Goal: Task Accomplishment & Management: Manage account settings

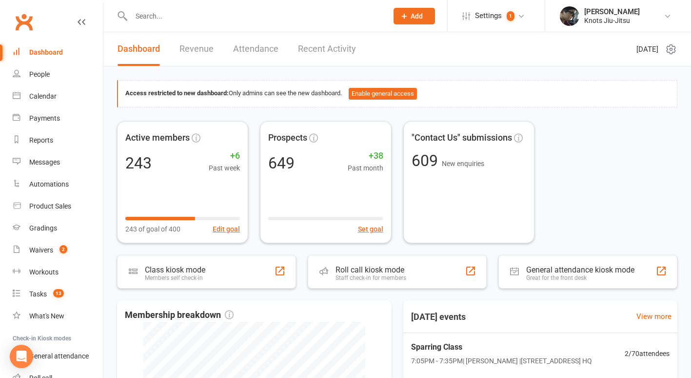
click at [624, 123] on div "Active members 243 +6 Past week 243 of goal of 400 Edit goal Prospects 649 +38 …" at bounding box center [397, 182] width 561 height 122
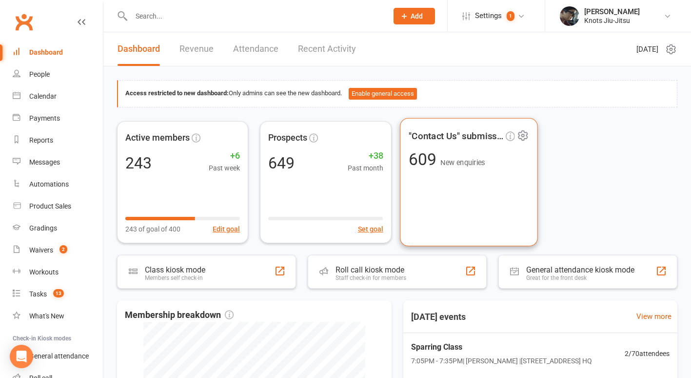
click at [439, 181] on div ""Contact Us" submissions 609 New enquiries" at bounding box center [469, 182] width 138 height 128
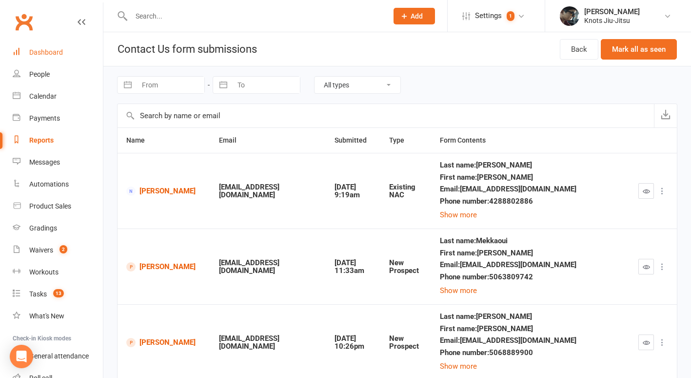
click at [61, 54] on div "Dashboard" at bounding box center [46, 52] width 34 height 8
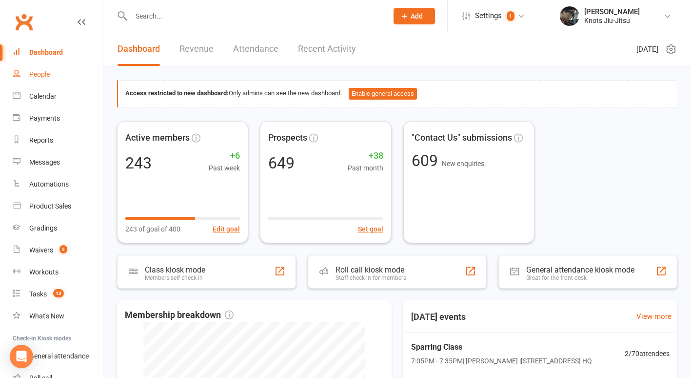
click at [42, 75] on div "People" at bounding box center [39, 74] width 20 height 8
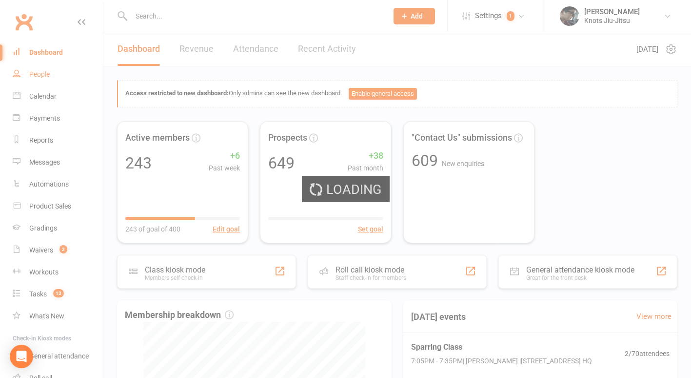
select select "100"
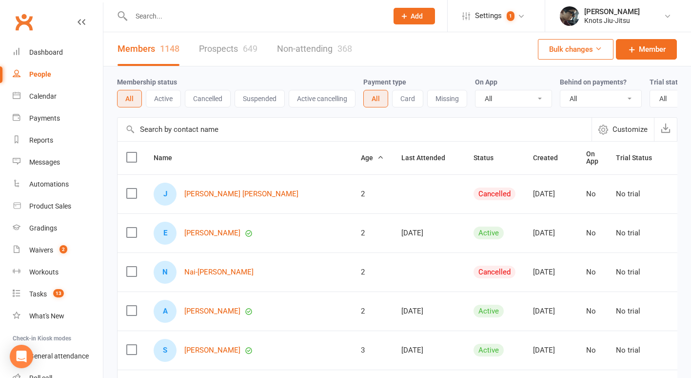
click at [236, 47] on link "Prospects 649" at bounding box center [228, 49] width 59 height 34
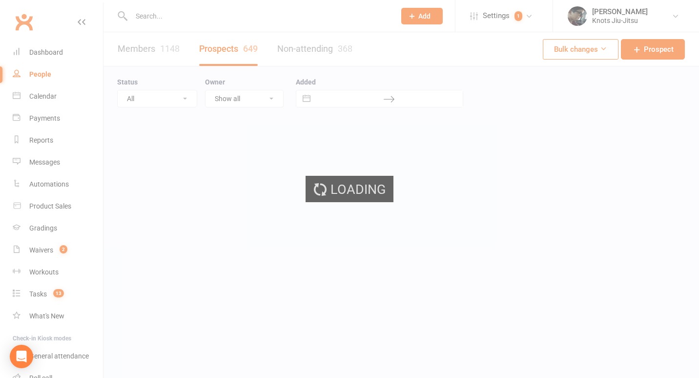
select select "100"
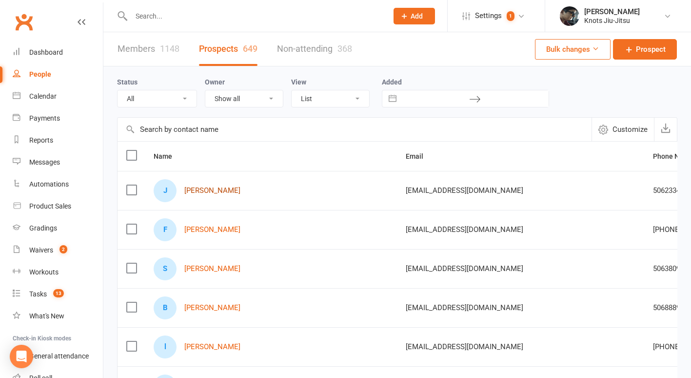
click at [225, 189] on link "[PERSON_NAME]" at bounding box center [212, 190] width 56 height 8
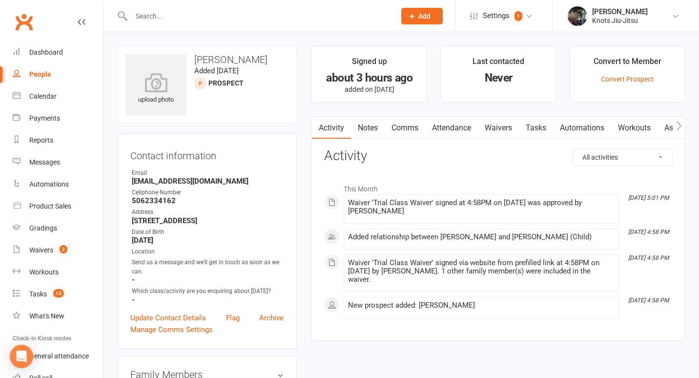
select select "100"
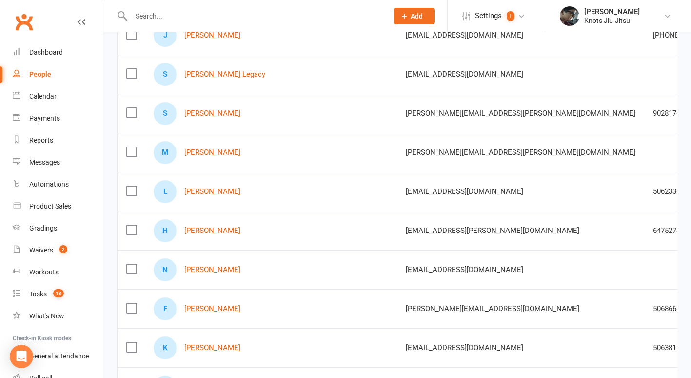
scroll to position [390, 0]
click at [224, 185] on div "L [PERSON_NAME]" at bounding box center [271, 191] width 235 height 23
click at [224, 190] on link "[PERSON_NAME]" at bounding box center [212, 191] width 56 height 8
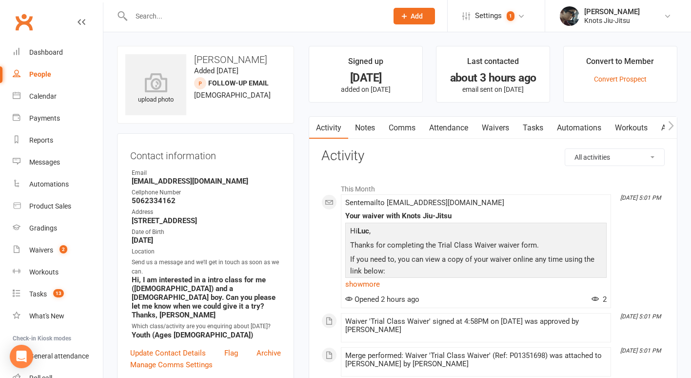
click at [509, 131] on link "Waivers" at bounding box center [495, 128] width 41 height 22
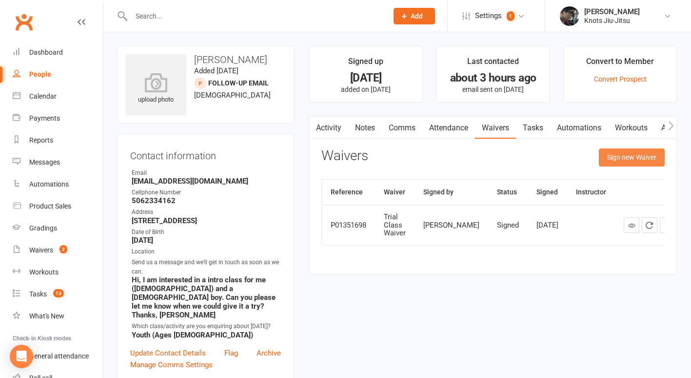
click at [615, 158] on button "Sign new Waiver" at bounding box center [632, 157] width 66 height 18
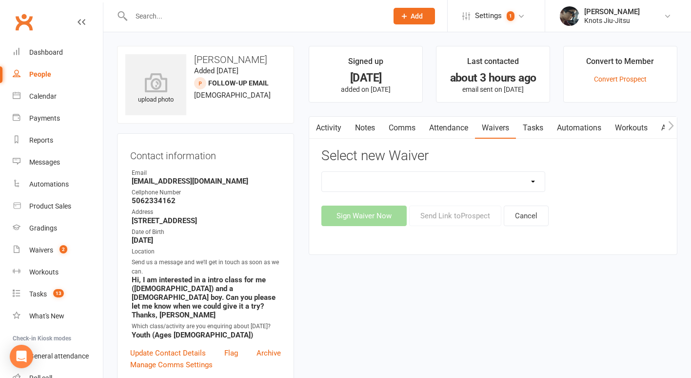
click at [471, 182] on select "Covid Vaccine Confirmation E.T.C. Partnership Member E.T.C. Partnership Member …" at bounding box center [433, 182] width 223 height 20
select select "6388"
click at [322, 172] on select "Covid Vaccine Confirmation E.T.C. Partnership Member E.T.C. Partnership Member …" at bounding box center [433, 182] width 223 height 20
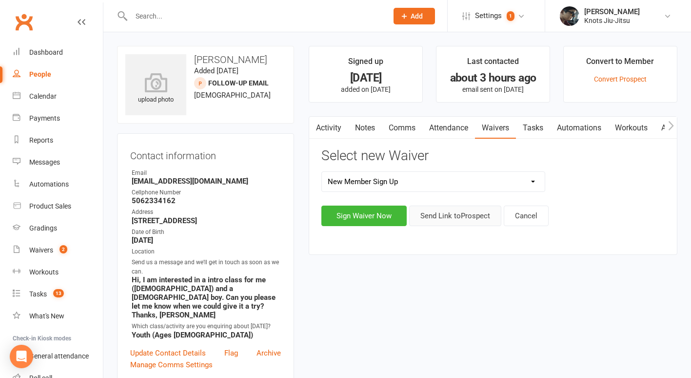
click at [444, 216] on button "Send Link to [GEOGRAPHIC_DATA]" at bounding box center [455, 215] width 92 height 20
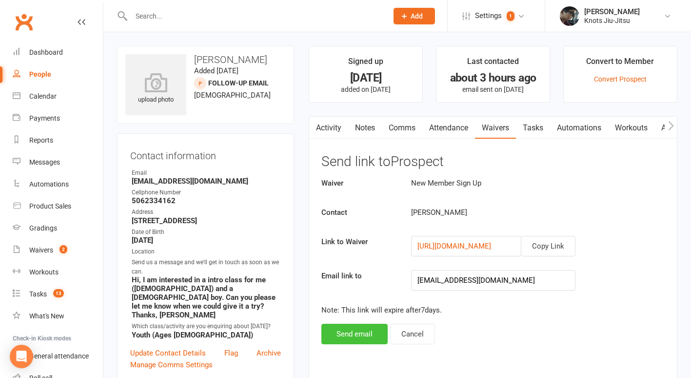
click at [350, 341] on button "Send email" at bounding box center [355, 333] width 66 height 20
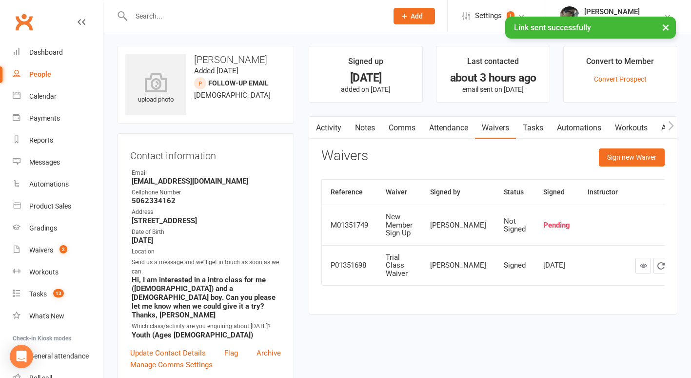
click at [31, 75] on div "People" at bounding box center [40, 74] width 22 height 8
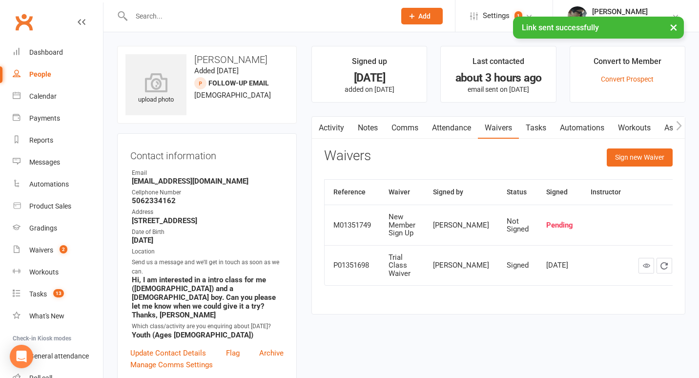
select select "100"
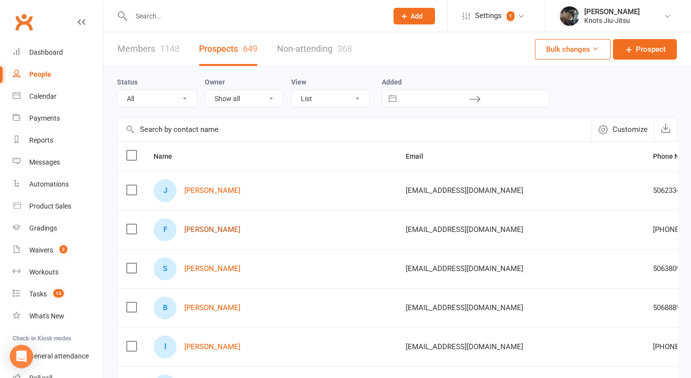
click at [223, 226] on link "[PERSON_NAME]" at bounding box center [212, 229] width 56 height 8
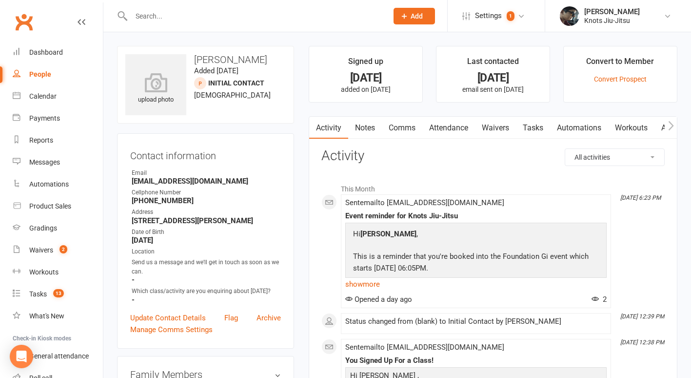
click at [500, 128] on link "Waivers" at bounding box center [495, 128] width 41 height 22
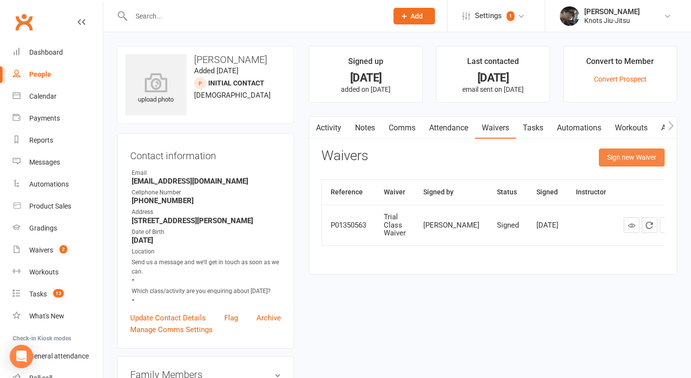
click at [621, 159] on button "Sign new Waiver" at bounding box center [632, 157] width 66 height 18
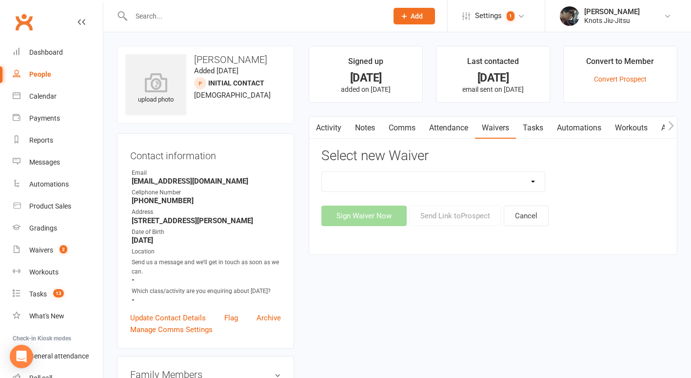
click at [413, 189] on select "Covid Vaccine Confirmation E.T.C. Partnership Member E.T.C. Partnership Member …" at bounding box center [433, 182] width 223 height 20
select select "6388"
click at [322, 172] on select "Covid Vaccine Confirmation E.T.C. Partnership Member E.T.C. Partnership Member …" at bounding box center [433, 182] width 223 height 20
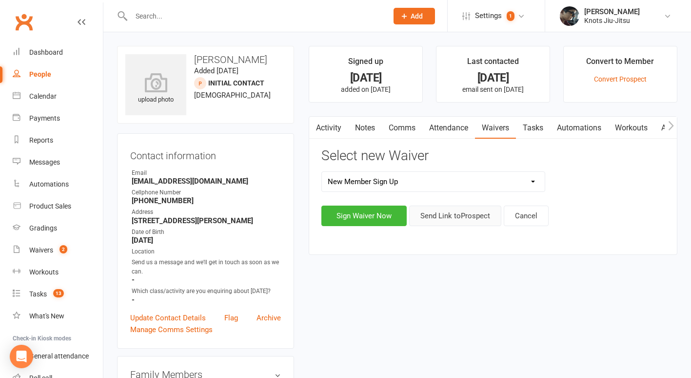
click at [437, 215] on button "Send Link to [GEOGRAPHIC_DATA]" at bounding box center [455, 215] width 92 height 20
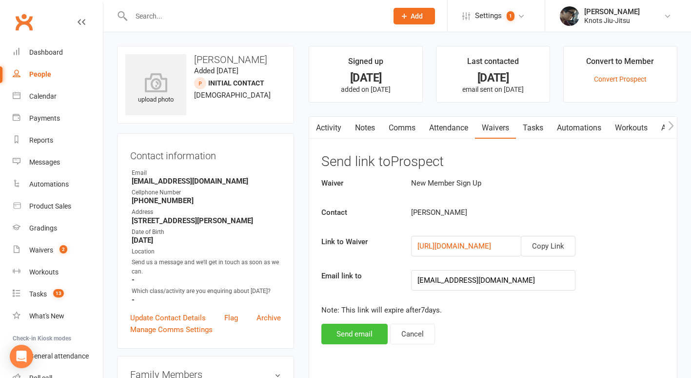
click at [344, 335] on button "Send email" at bounding box center [355, 333] width 66 height 20
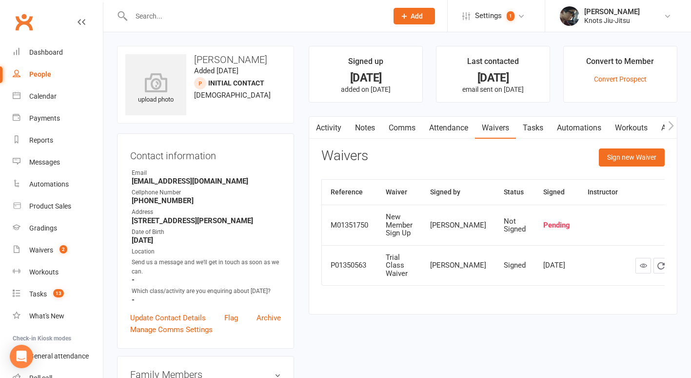
click at [40, 75] on div "People" at bounding box center [40, 74] width 22 height 8
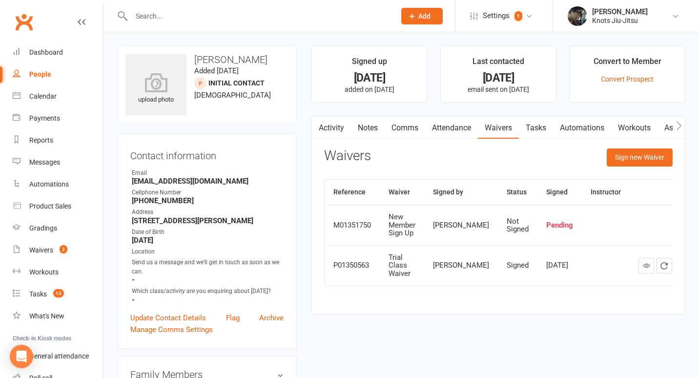
select select "100"
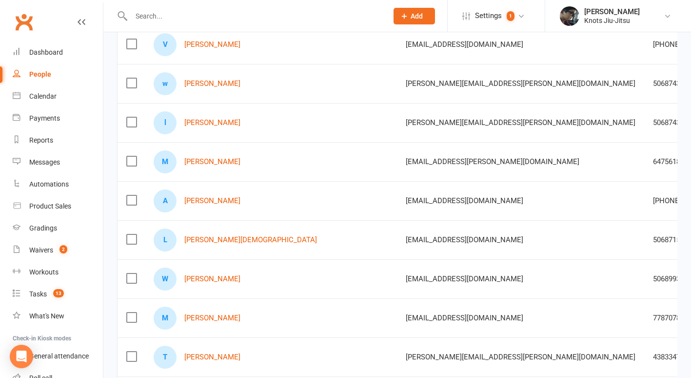
scroll to position [973, 0]
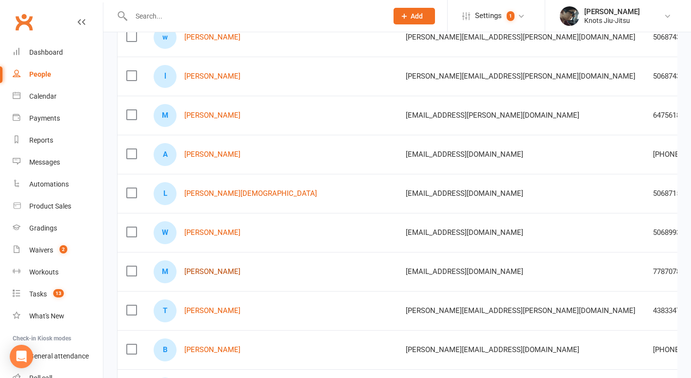
click at [222, 272] on link "[PERSON_NAME]" at bounding box center [212, 271] width 56 height 8
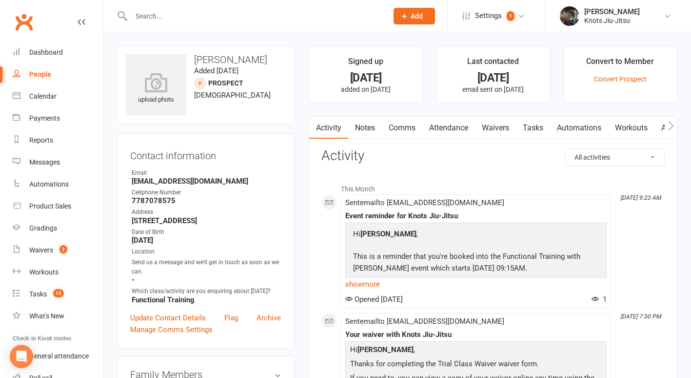
click at [501, 123] on link "Waivers" at bounding box center [495, 128] width 41 height 22
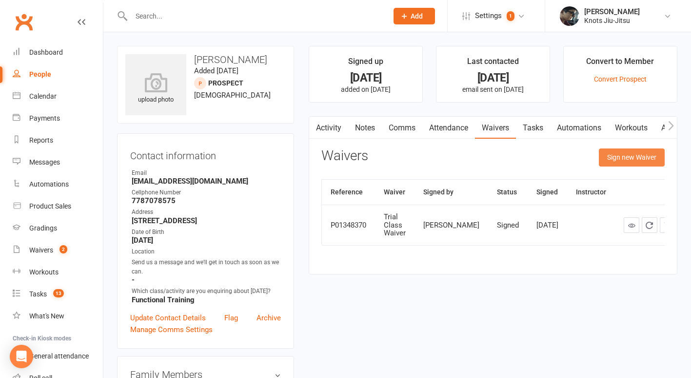
click at [620, 157] on button "Sign new Waiver" at bounding box center [632, 157] width 66 height 18
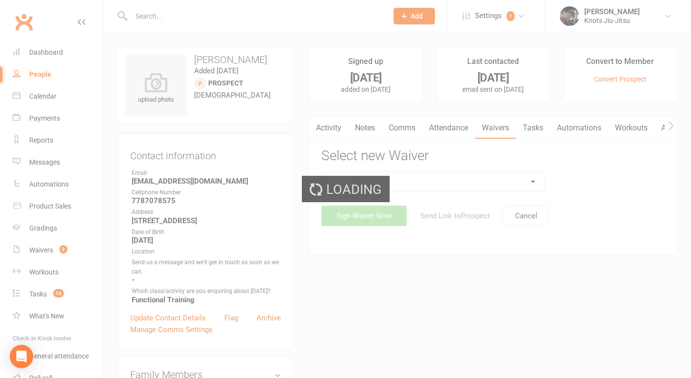
click at [424, 180] on div "Loading" at bounding box center [345, 189] width 691 height 378
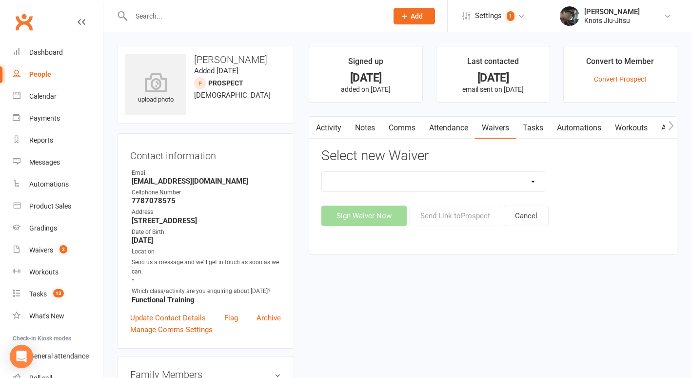
click at [423, 181] on select "Covid Vaccine Confirmation E.T.C. Partnership Member E.T.C. Partnership Member …" at bounding box center [433, 182] width 223 height 20
select select "6388"
click at [322, 172] on select "Covid Vaccine Confirmation E.T.C. Partnership Member E.T.C. Partnership Member …" at bounding box center [433, 182] width 223 height 20
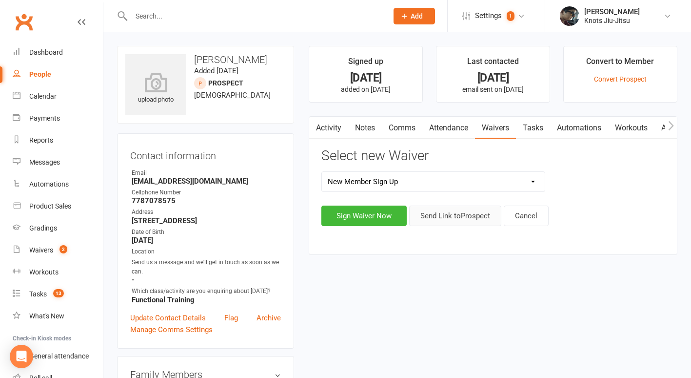
click at [434, 213] on button "Send Link to [GEOGRAPHIC_DATA]" at bounding box center [455, 215] width 92 height 20
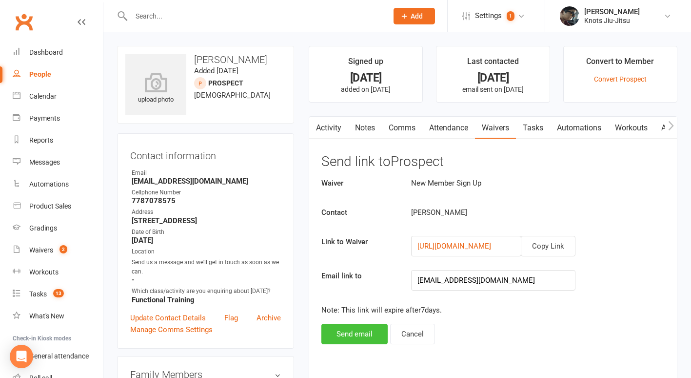
click at [363, 331] on button "Send email" at bounding box center [355, 333] width 66 height 20
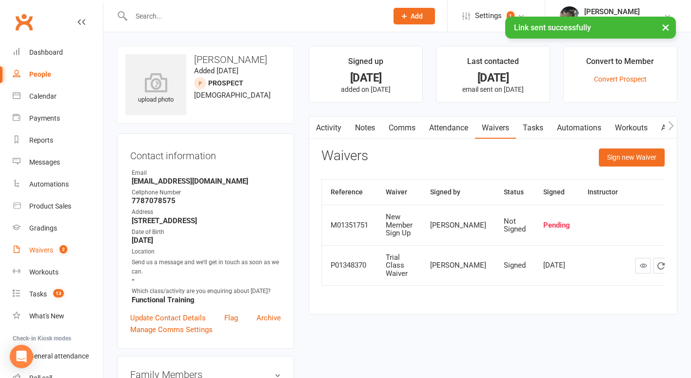
click at [46, 249] on div "Waivers" at bounding box center [41, 250] width 24 height 8
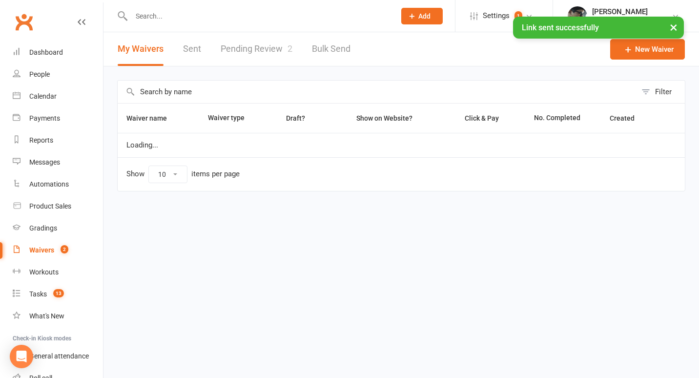
select select "100"
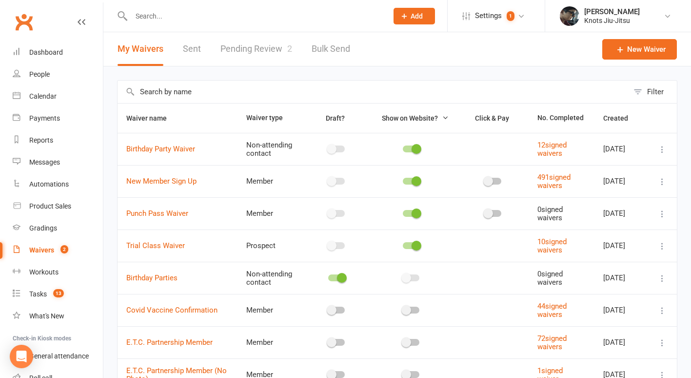
click at [264, 47] on link "Pending Review 2" at bounding box center [257, 49] width 72 height 34
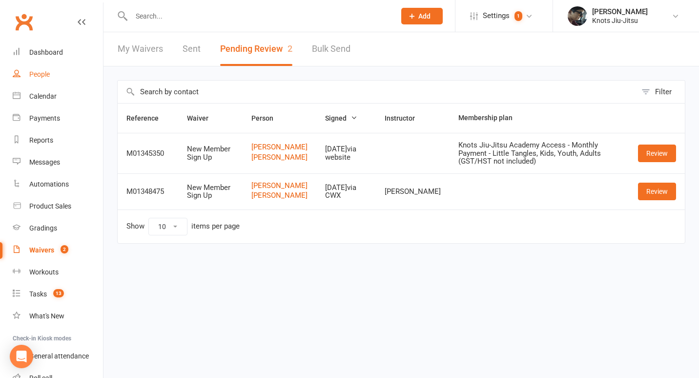
click at [48, 74] on div "People" at bounding box center [39, 74] width 20 height 8
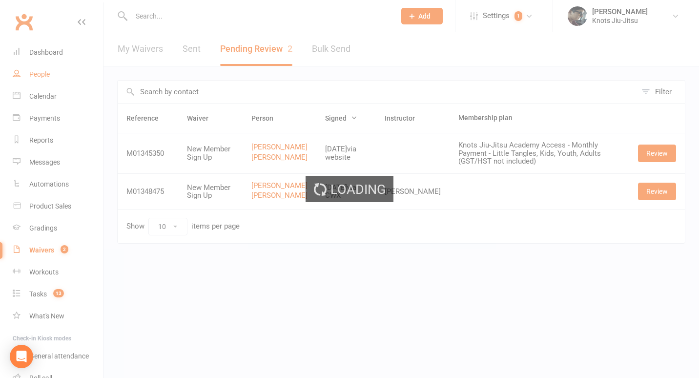
select select "100"
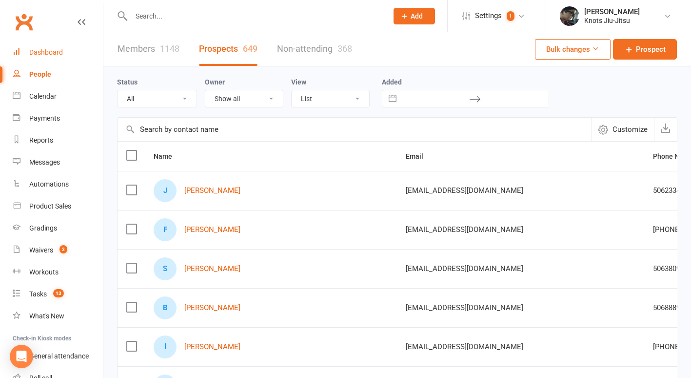
click at [50, 52] on div "Dashboard" at bounding box center [46, 52] width 34 height 8
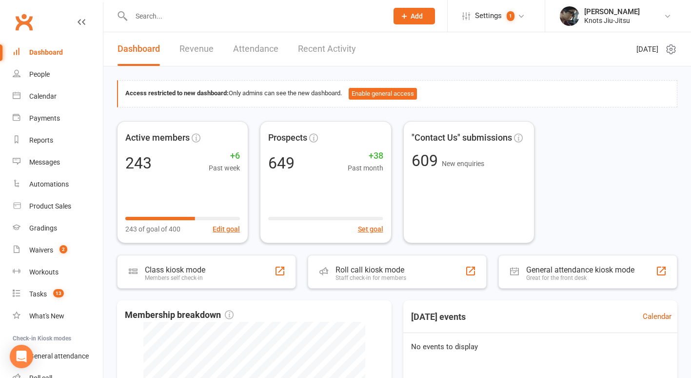
click at [200, 53] on link "Revenue" at bounding box center [197, 49] width 34 height 34
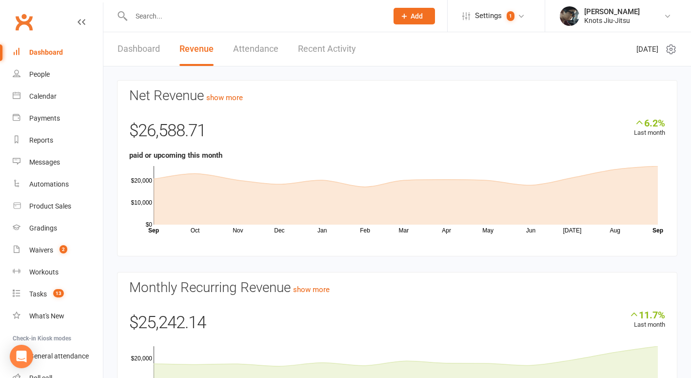
scroll to position [88, 0]
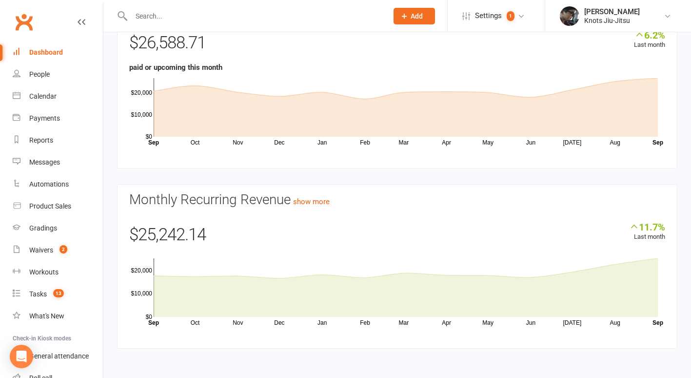
click at [51, 57] on link "Dashboard" at bounding box center [58, 52] width 90 height 22
click at [29, 67] on link "People" at bounding box center [58, 74] width 90 height 22
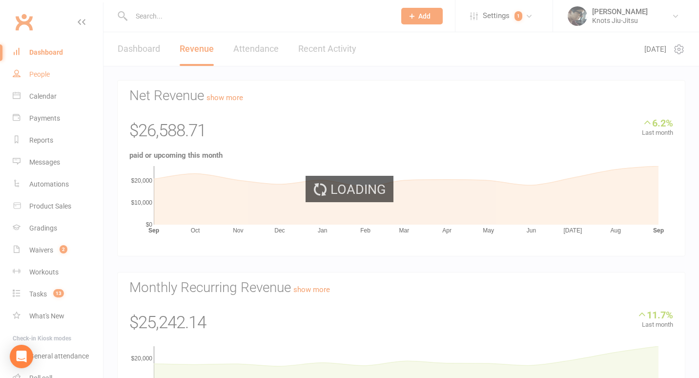
select select "100"
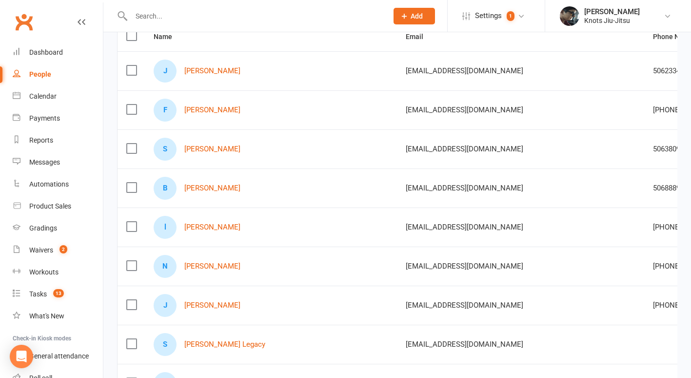
scroll to position [138, 0]
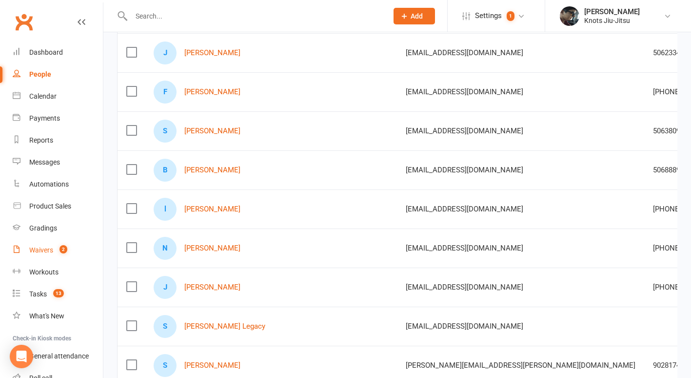
click at [39, 252] on div "Waivers" at bounding box center [41, 250] width 24 height 8
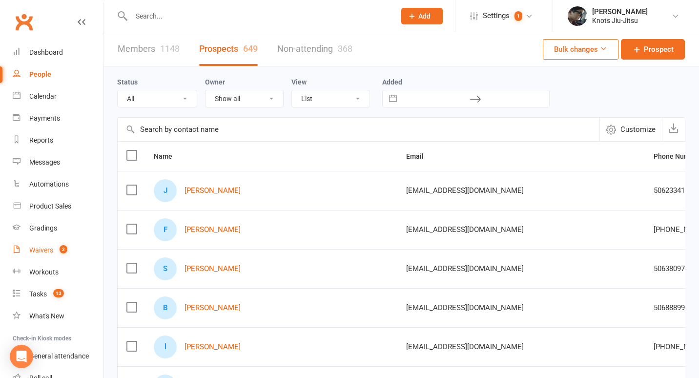
select select "100"
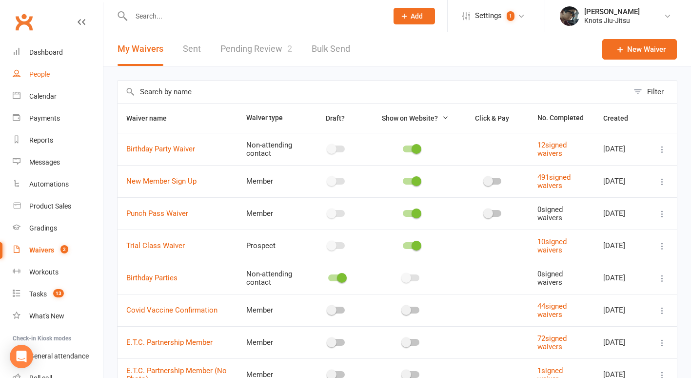
click at [38, 75] on div "People" at bounding box center [39, 74] width 20 height 8
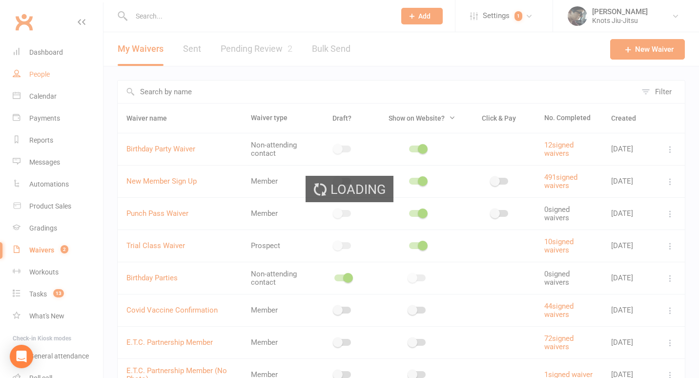
select select "100"
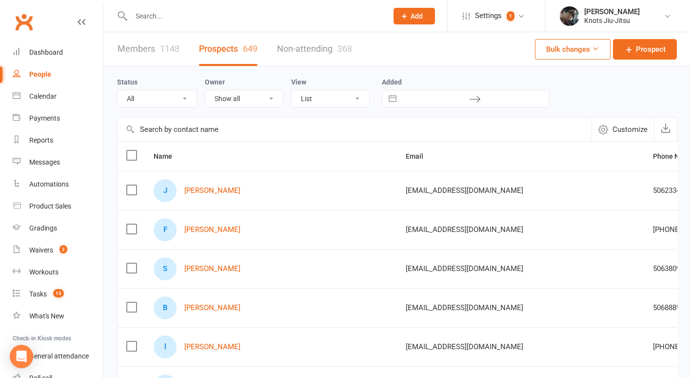
click at [178, 102] on select "All (No status set) (Invalid status) Initial Contact Follow-up Call Follow-up E…" at bounding box center [157, 98] width 79 height 17
select select "Follow-up Email"
click at [118, 90] on select "All (No status set) (Invalid status) Initial Contact Follow-up Call Follow-up E…" at bounding box center [157, 98] width 79 height 17
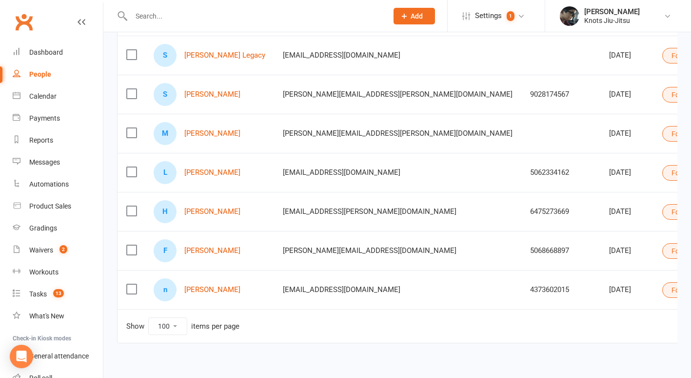
scroll to position [316, 0]
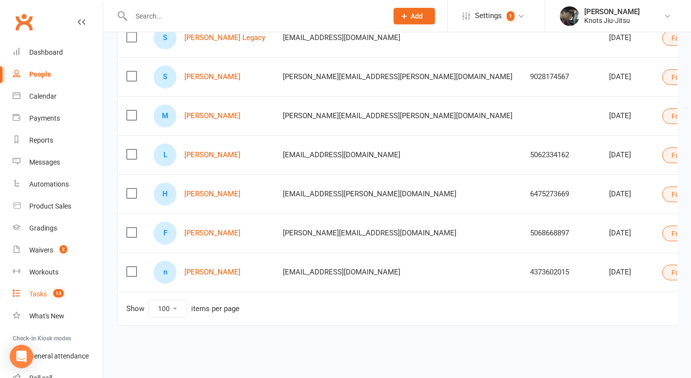
click at [48, 291] on link "Tasks 13" at bounding box center [58, 294] width 90 height 22
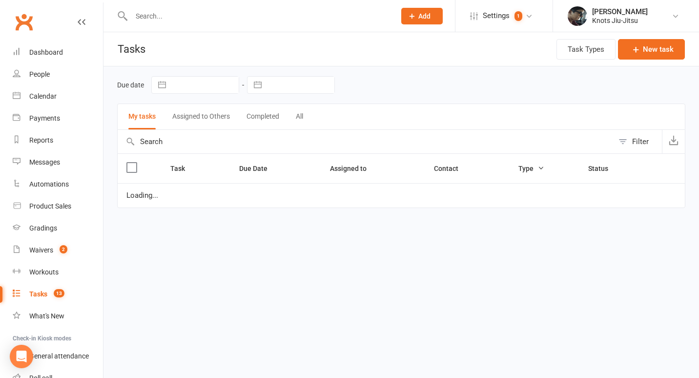
select select "started"
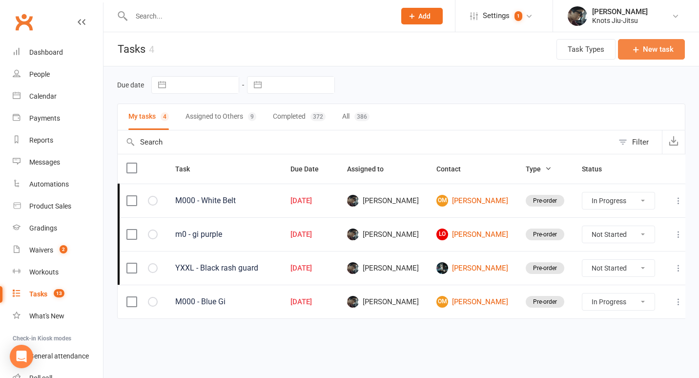
click at [652, 50] on button "New task" at bounding box center [651, 49] width 67 height 20
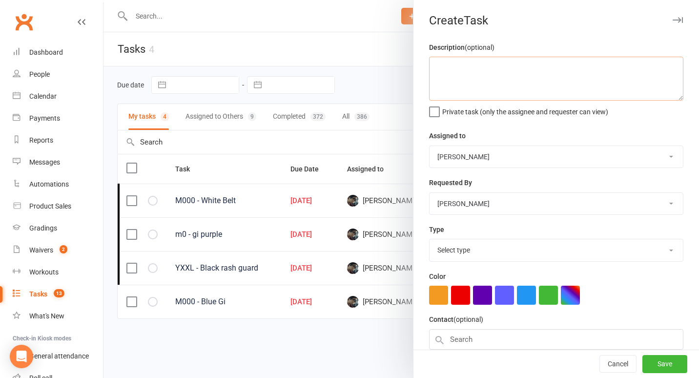
click at [530, 81] on textarea at bounding box center [556, 79] width 254 height 44
type textarea "A2 - White Gi"
click at [472, 333] on input "text" at bounding box center [556, 339] width 254 height 20
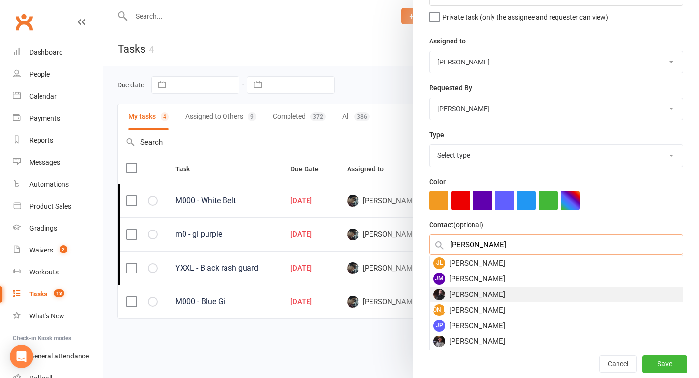
type input "[PERSON_NAME]"
click at [484, 292] on div "[PERSON_NAME]" at bounding box center [555, 294] width 253 height 16
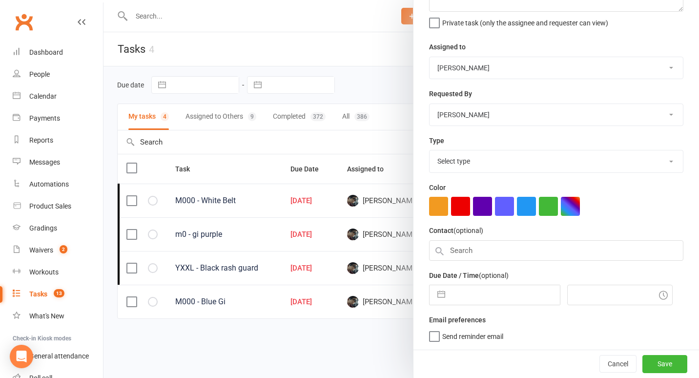
scroll to position [86, 0]
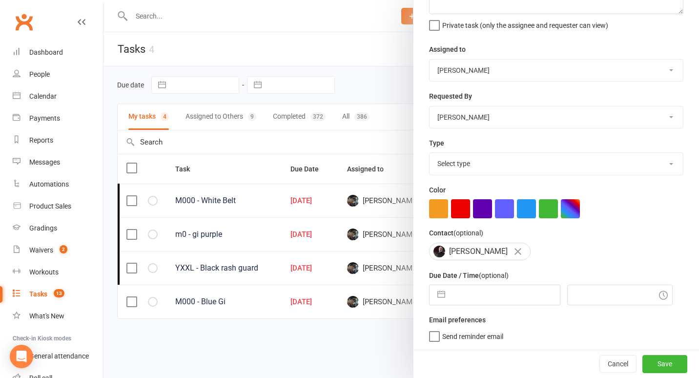
click at [439, 298] on button "button" at bounding box center [441, 295] width 18 height 20
select select "7"
select select "2025"
select select "8"
select select "2025"
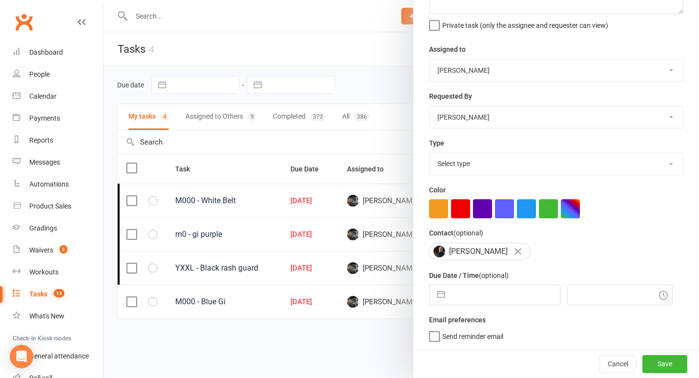
select select "9"
select select "2025"
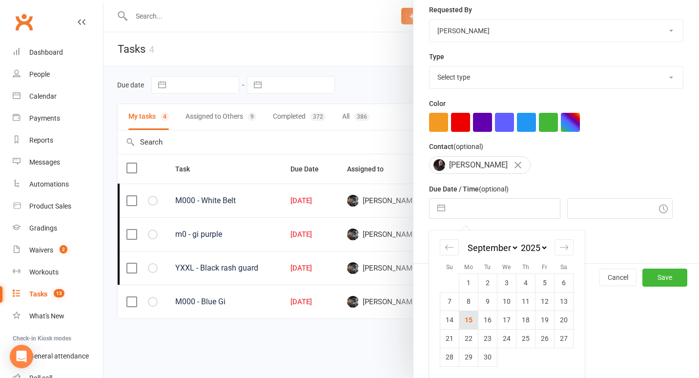
click at [468, 321] on td "15" at bounding box center [468, 319] width 19 height 19
type input "[DATE]"
type input "7:45pm"
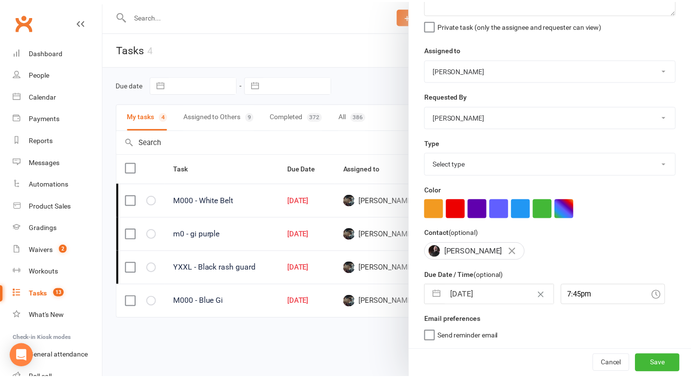
scroll to position [47, 0]
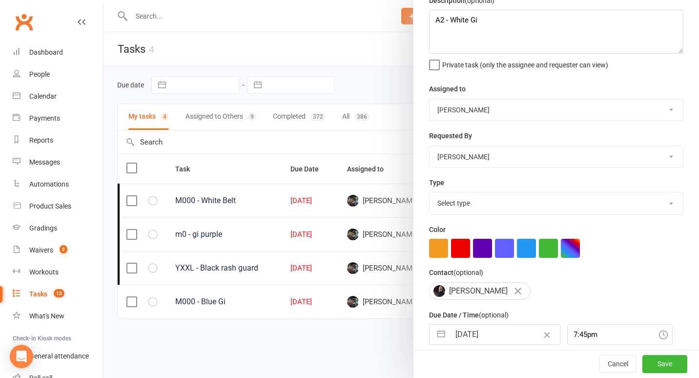
click at [477, 202] on select "Select type Birthday party Cleaning moncton E-mail Kids summer classes Kids wai…" at bounding box center [555, 202] width 253 height 21
select select "35201"
click at [429, 192] on select "Select type Birthday party Cleaning moncton E-mail Kids summer classes Kids wai…" at bounding box center [555, 202] width 253 height 21
click at [644, 363] on button "Save" at bounding box center [664, 364] width 45 height 18
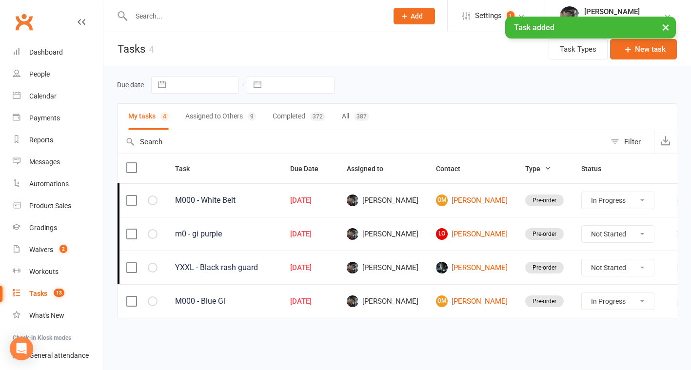
select select "started"
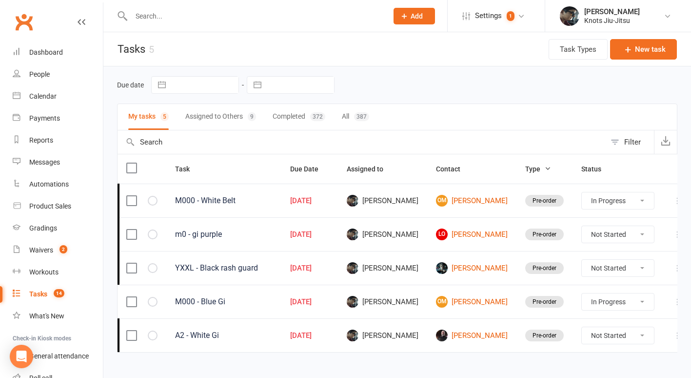
click at [161, 16] on input "text" at bounding box center [254, 16] width 253 height 14
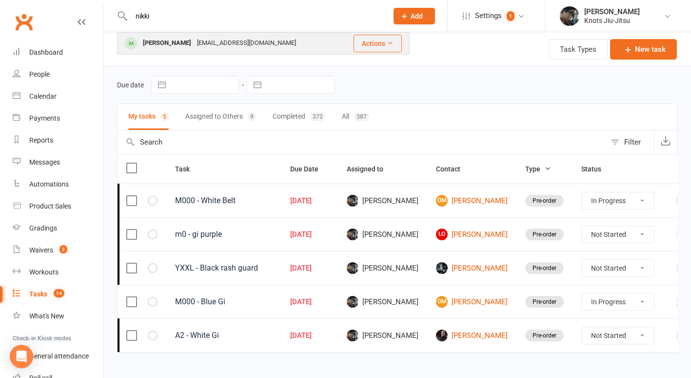
type input "nikki"
click at [168, 50] on div "[PERSON_NAME]" at bounding box center [167, 43] width 54 height 14
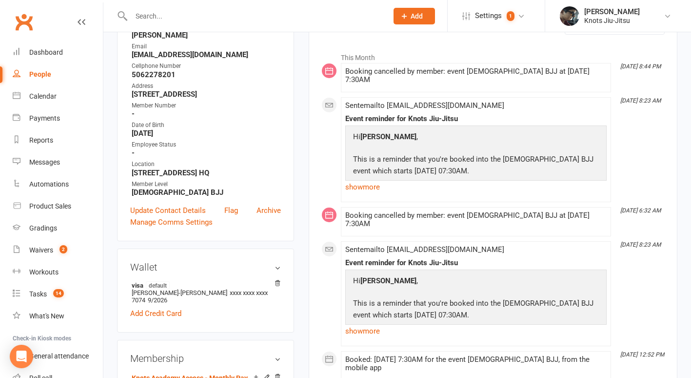
scroll to position [274, 0]
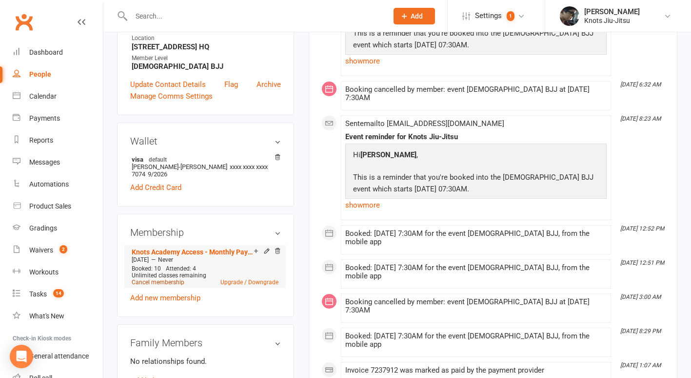
click at [176, 285] on link "Cancel membership" at bounding box center [158, 282] width 53 height 7
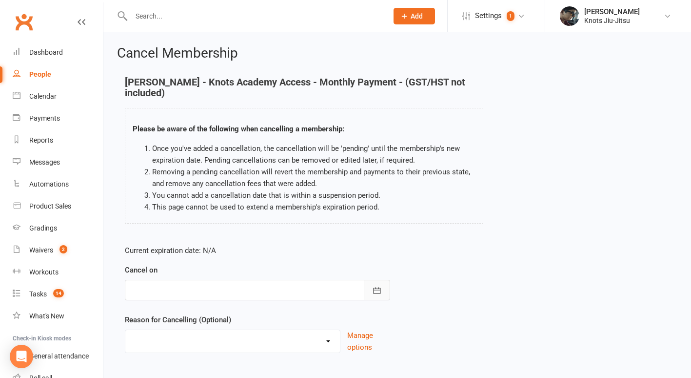
click at [385, 295] on button "button" at bounding box center [377, 290] width 26 height 20
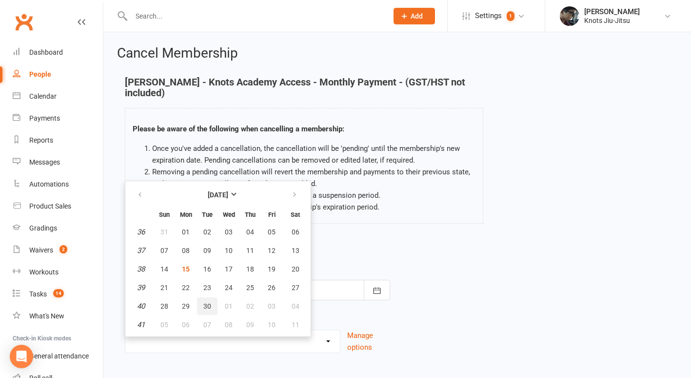
click at [211, 311] on button "30" at bounding box center [207, 306] width 20 height 18
type input "[DATE]"
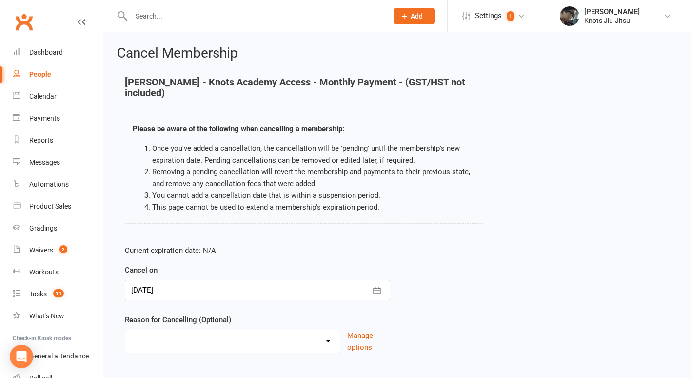
click at [228, 341] on select "Completed ETC Program Health Issues Holiday Inactivity Injury Job Related Membe…" at bounding box center [232, 340] width 215 height 20
select select "2"
click at [125, 330] on select "Completed ETC Program Health Issues Holiday Inactivity Injury Job Related Membe…" at bounding box center [232, 340] width 215 height 20
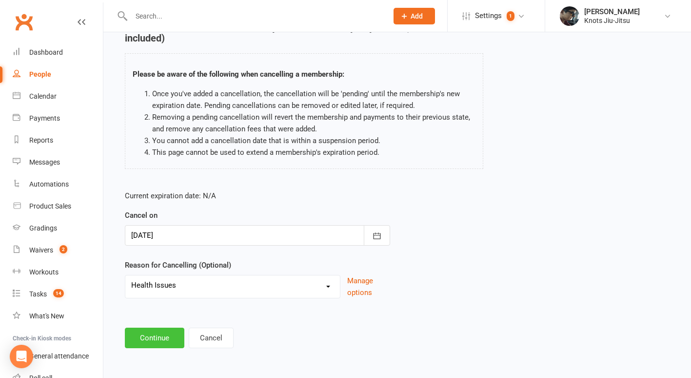
click at [159, 339] on button "Continue" at bounding box center [155, 337] width 60 height 20
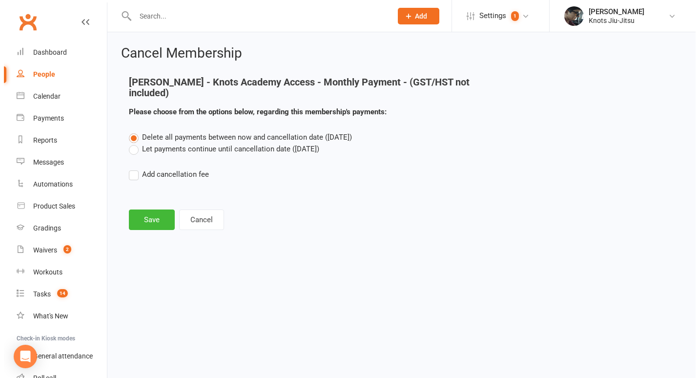
scroll to position [0, 0]
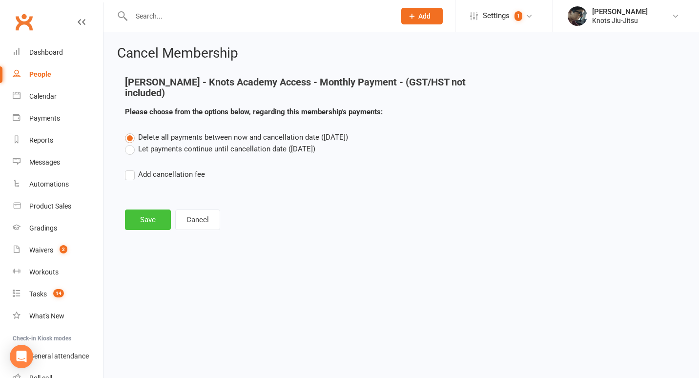
click at [144, 225] on button "Save" at bounding box center [148, 219] width 46 height 20
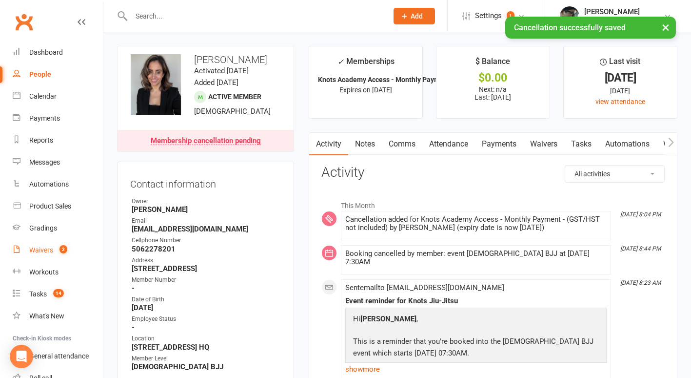
click at [48, 253] on div "Waivers" at bounding box center [41, 250] width 24 height 8
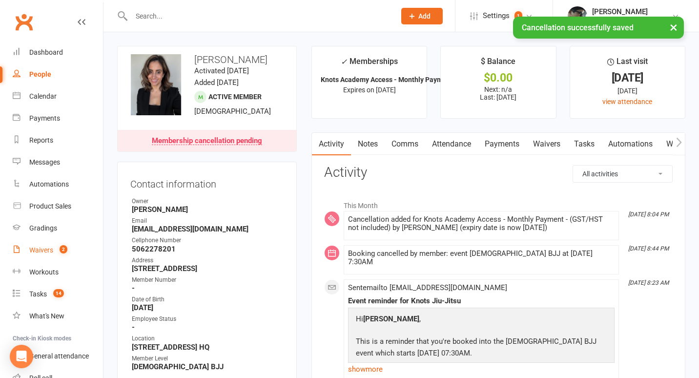
select select "100"
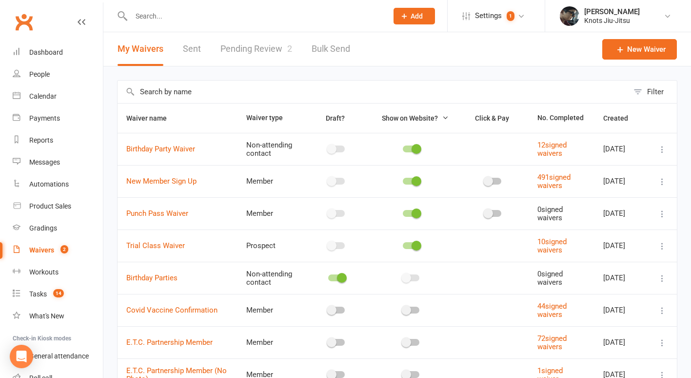
click at [245, 48] on link "Pending Review 2" at bounding box center [257, 49] width 72 height 34
